Goal: Find contact information: Find contact information

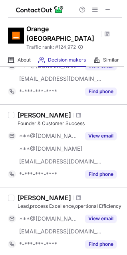
scroll to position [160, 0]
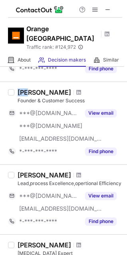
drag, startPoint x: 19, startPoint y: 82, endPoint x: 31, endPoint y: 84, distance: 12.0
click at [31, 88] on div "Osama Nasr" at bounding box center [45, 92] width 54 height 8
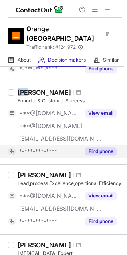
click at [103, 147] on button "Find phone" at bounding box center [101, 151] width 32 height 8
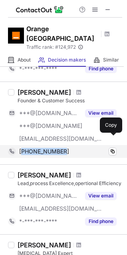
drag, startPoint x: 66, startPoint y: 140, endPoint x: 22, endPoint y: 140, distance: 44.3
click at [22, 148] on div "+201274464407" at bounding box center [67, 151] width 97 height 7
copy span "201274464407"
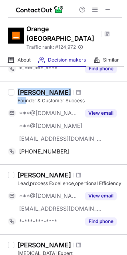
drag, startPoint x: 14, startPoint y: 88, endPoint x: 27, endPoint y: 91, distance: 13.2
click at [27, 91] on div "Osama Nasr Founder & Customer Success ***@yahoo.com ***@live.com ***@botawy.com…" at bounding box center [63, 123] width 127 height 83
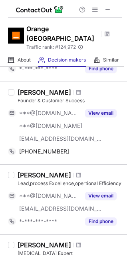
click at [8, 90] on div "Osama Nasr Founder & Customer Success ***@yahoo.com ***@live.com ***@botawy.com…" at bounding box center [63, 123] width 127 height 83
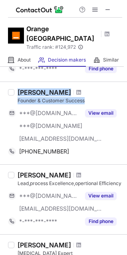
drag, startPoint x: 18, startPoint y: 81, endPoint x: 86, endPoint y: 89, distance: 68.4
click at [86, 89] on div "Osama Nasr Founder & Customer Success" at bounding box center [70, 96] width 105 height 16
copy div "Osama Nasr Founder & Customer Success"
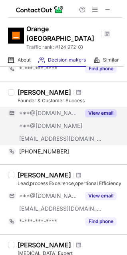
click at [96, 107] on div "View email" at bounding box center [98, 113] width 36 height 13
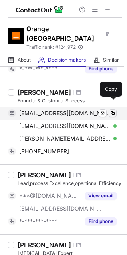
click at [111, 110] on span at bounding box center [112, 113] width 6 height 6
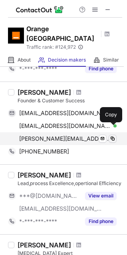
click at [113, 135] on span at bounding box center [112, 138] width 6 height 6
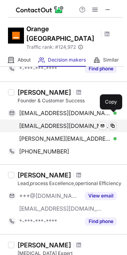
click at [111, 123] on span at bounding box center [112, 126] width 6 height 6
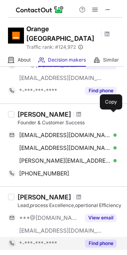
scroll to position [0, 0]
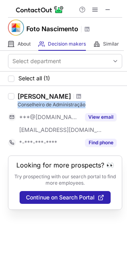
drag, startPoint x: 14, startPoint y: 102, endPoint x: 90, endPoint y: 103, distance: 75.5
click at [90, 103] on div "[PERSON_NAME] de Administração ***@[DOMAIN_NAME] [EMAIL_ADDRESS][DOMAIN_NAME] V…" at bounding box center [68, 120] width 108 height 57
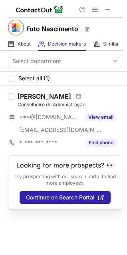
click at [53, 239] on div "Select department Select all (1) [PERSON_NAME] de Administração ***@[DOMAIN_NAM…" at bounding box center [63, 153] width 127 height 204
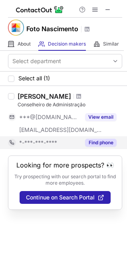
click at [93, 142] on button "Find phone" at bounding box center [101, 143] width 32 height 8
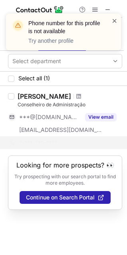
click at [115, 20] on span at bounding box center [114, 21] width 6 height 8
